Goal: Check status: Check status

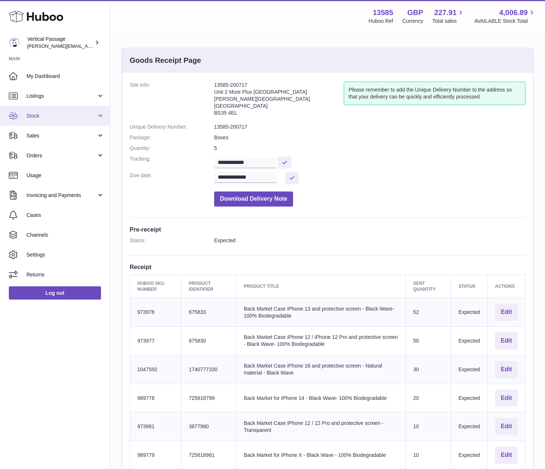
click at [36, 118] on span "Stock" at bounding box center [61, 115] width 70 height 7
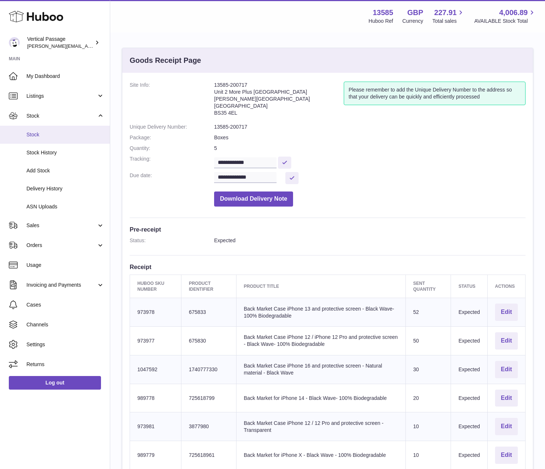
click at [37, 133] on span "Stock" at bounding box center [65, 134] width 78 height 7
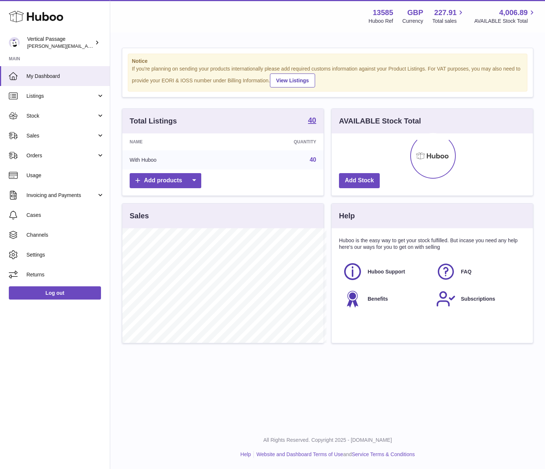
scroll to position [367299, 367212]
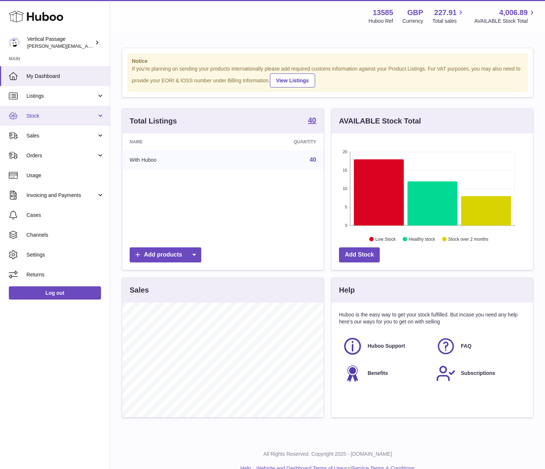
click at [45, 118] on span "Stock" at bounding box center [61, 115] width 70 height 7
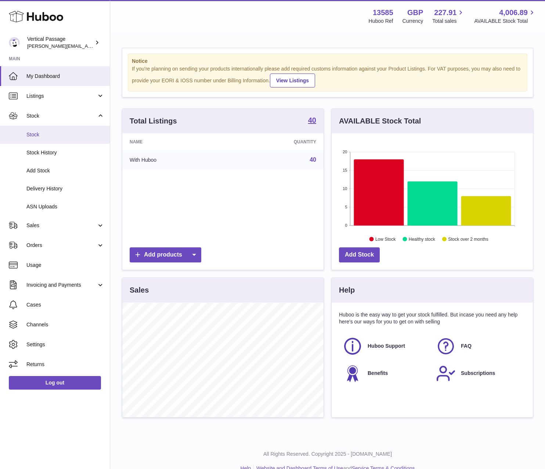
click at [40, 136] on span "Stock" at bounding box center [65, 134] width 78 height 7
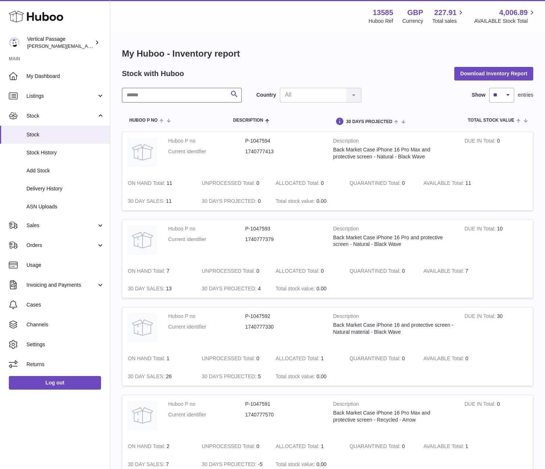
click at [157, 94] on input "text" at bounding box center [182, 95] width 120 height 15
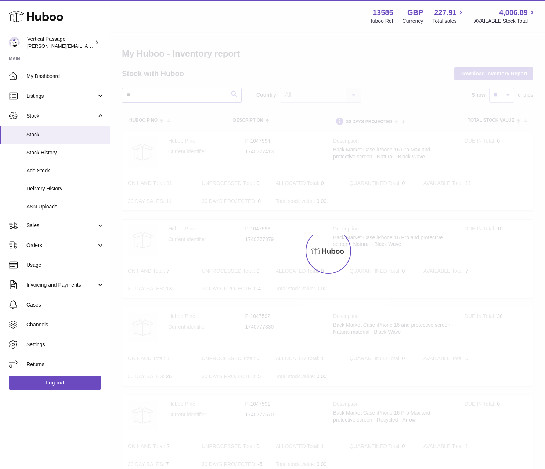
type input "**"
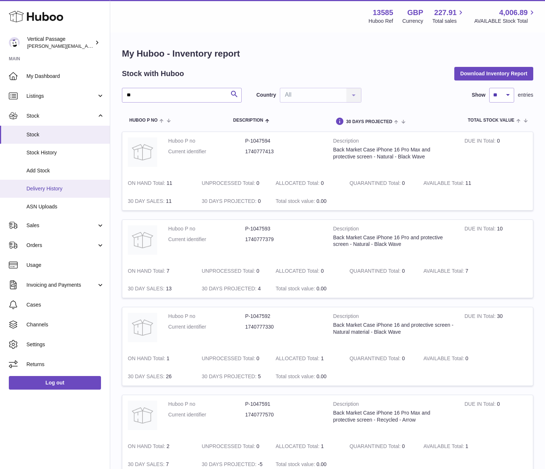
click at [35, 189] on span "Delivery History" at bounding box center [65, 188] width 78 height 7
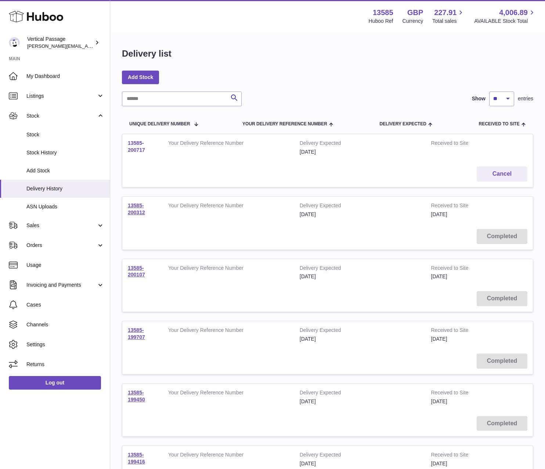
click at [136, 146] on link "13585-200717" at bounding box center [136, 146] width 17 height 13
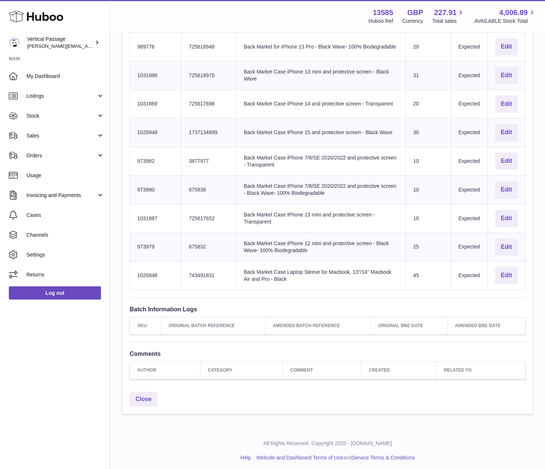
scroll to position [583, 0]
